Goal: Transaction & Acquisition: Purchase product/service

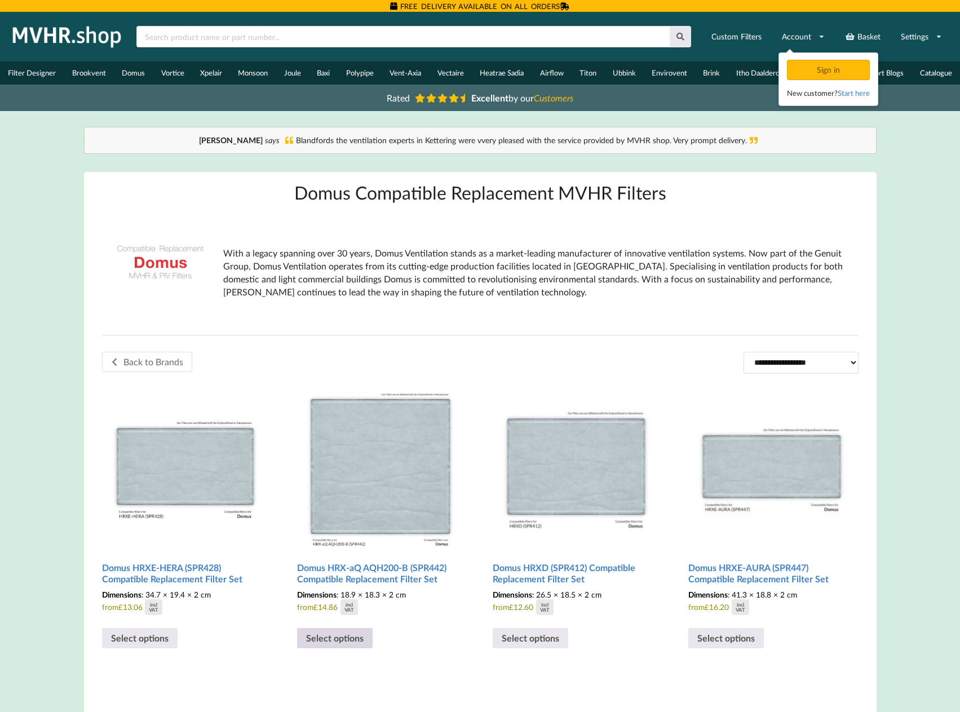
click at [336, 638] on link "Select options" at bounding box center [335, 638] width 76 height 20
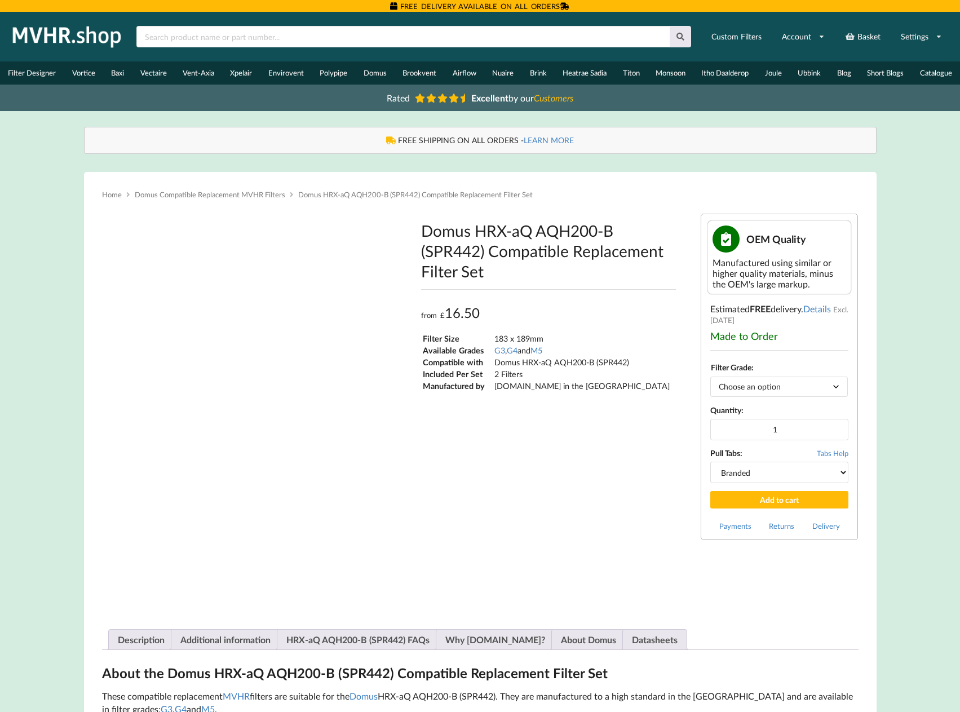
click at [357, 575] on img at bounding box center [360, 559] width 74 height 74
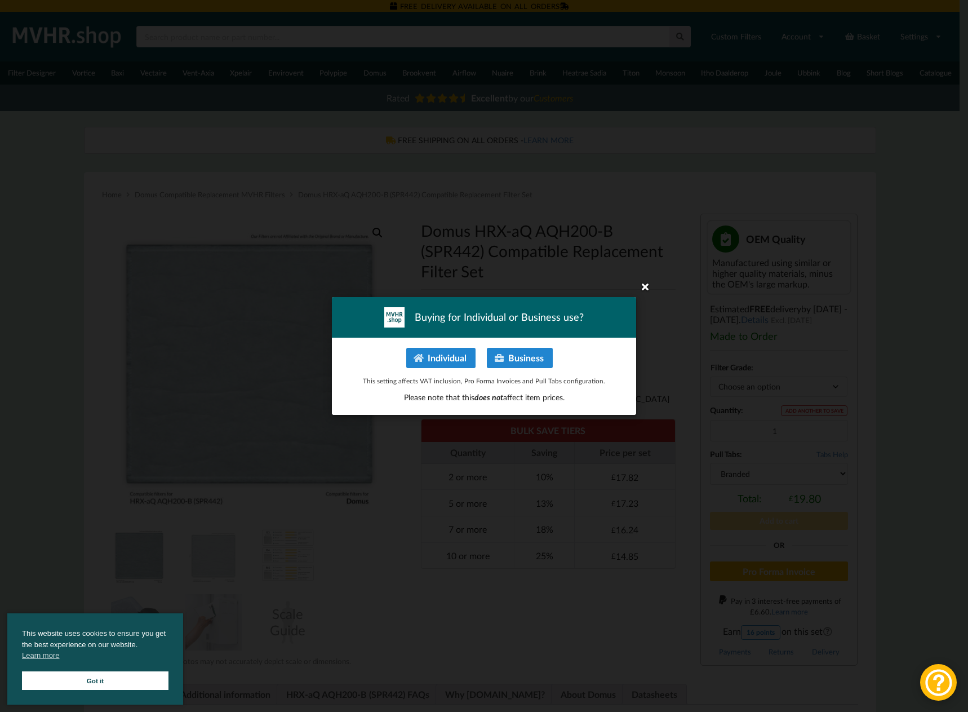
click at [648, 284] on icon at bounding box center [645, 286] width 18 height 18
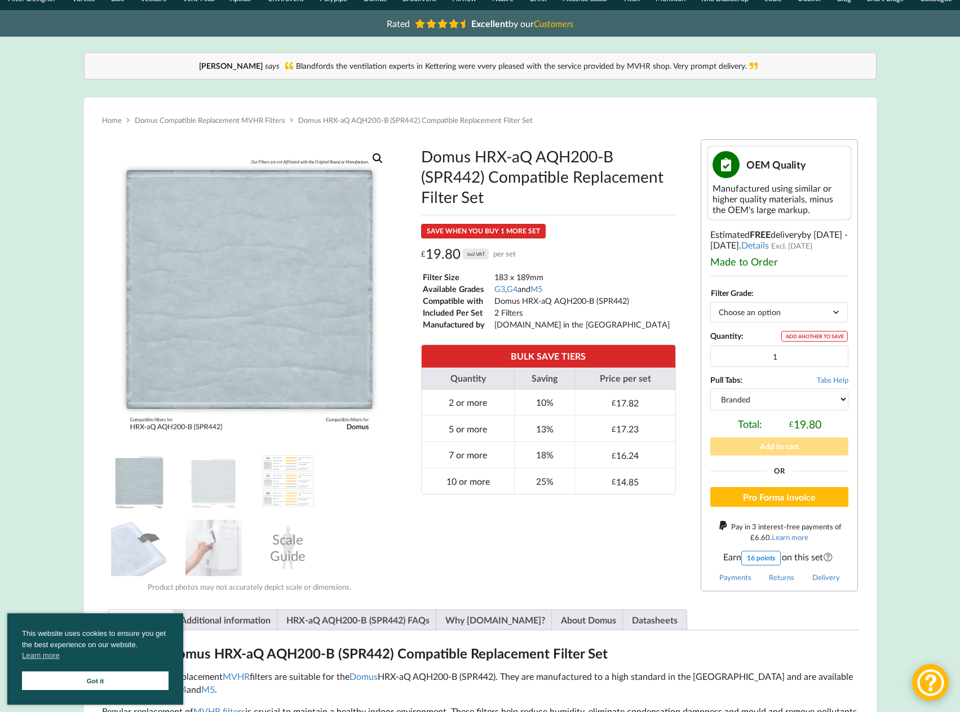
scroll to position [113, 0]
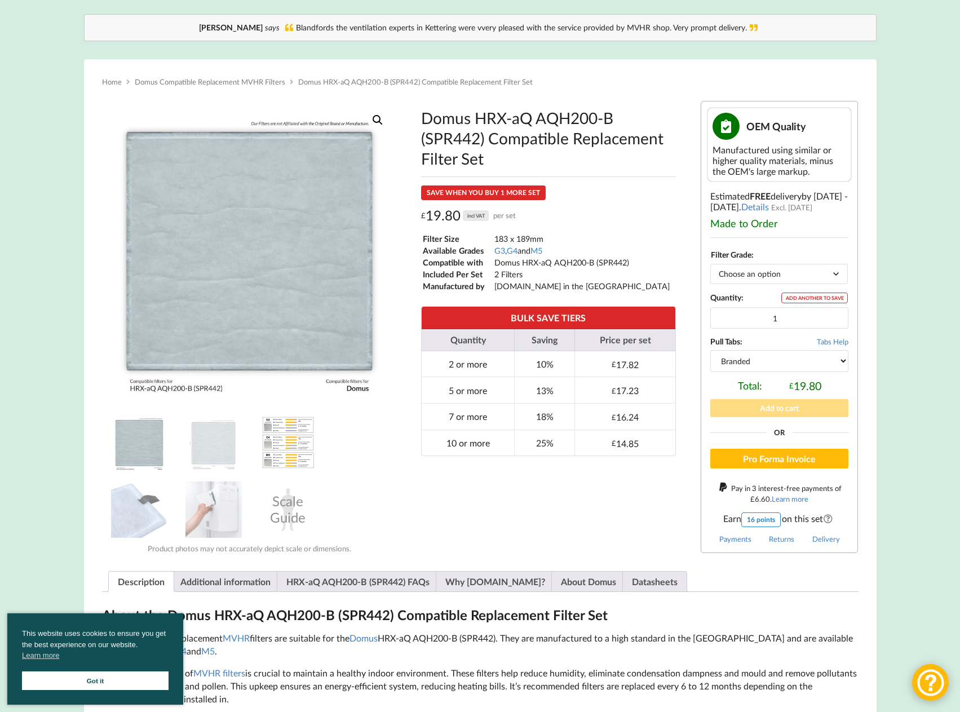
click at [277, 442] on img at bounding box center [288, 442] width 56 height 56
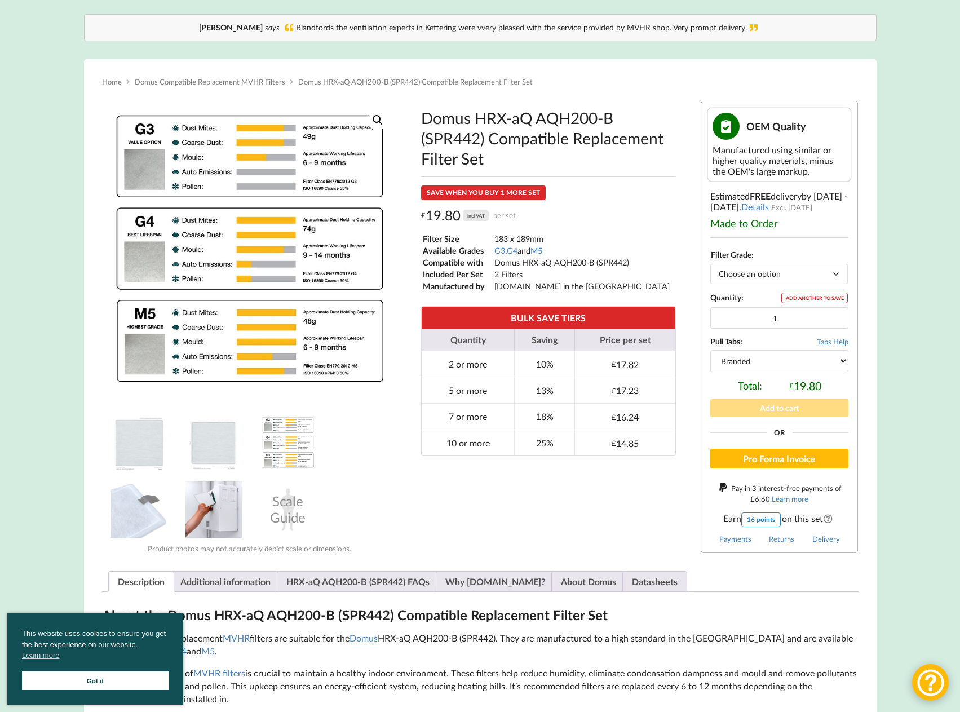
click at [216, 521] on img at bounding box center [213, 509] width 56 height 56
